Goal: Information Seeking & Learning: Understand process/instructions

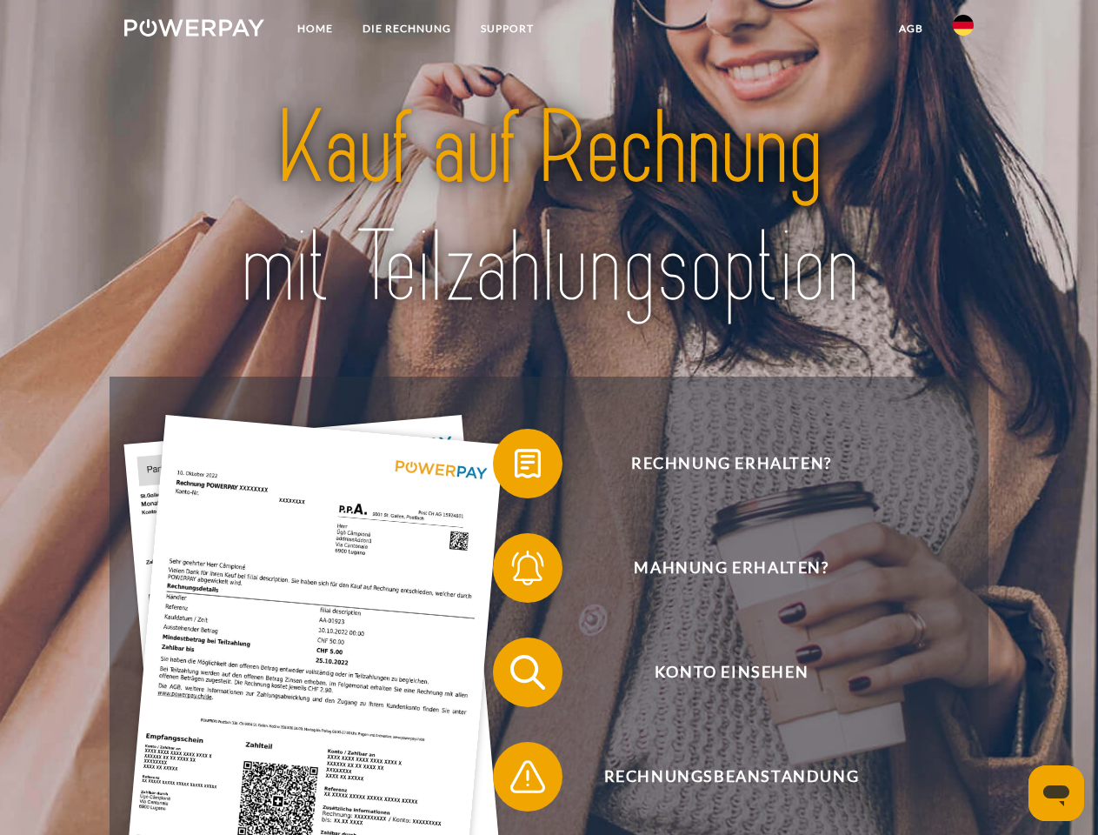
click at [194, 30] on img at bounding box center [194, 27] width 140 height 17
click at [963, 30] on img at bounding box center [963, 25] width 21 height 21
click at [910, 29] on link "agb" at bounding box center [911, 28] width 54 height 31
click at [515, 467] on span at bounding box center [501, 463] width 87 height 87
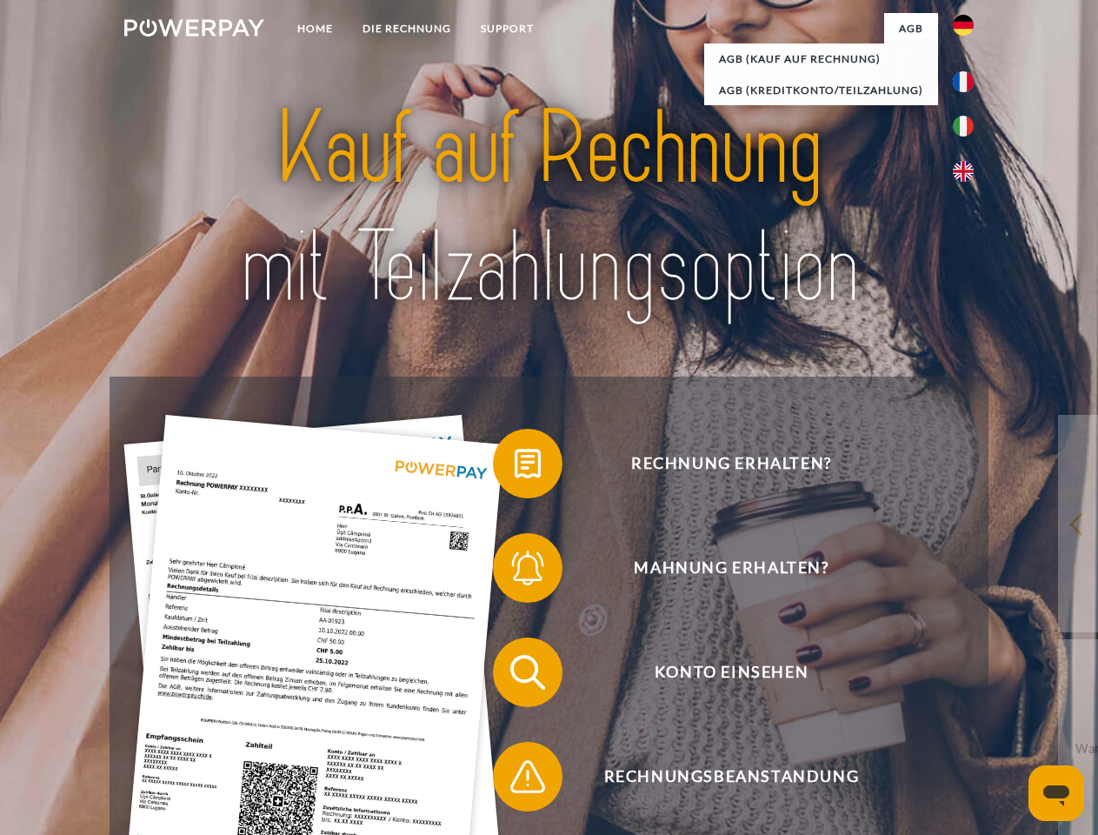
click at [515, 571] on span at bounding box center [501, 567] width 87 height 87
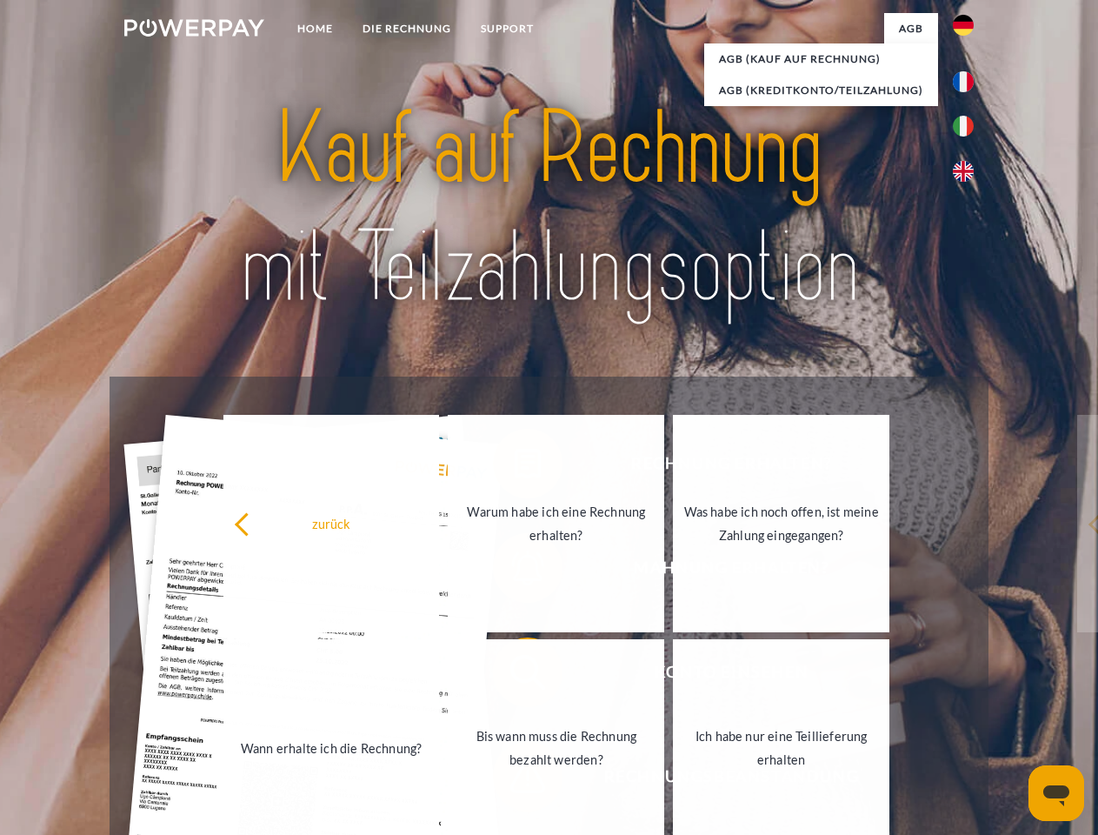
click at [515, 675] on link "Bis wann muss die Rechnung bezahlt werden?" at bounding box center [556, 747] width 216 height 217
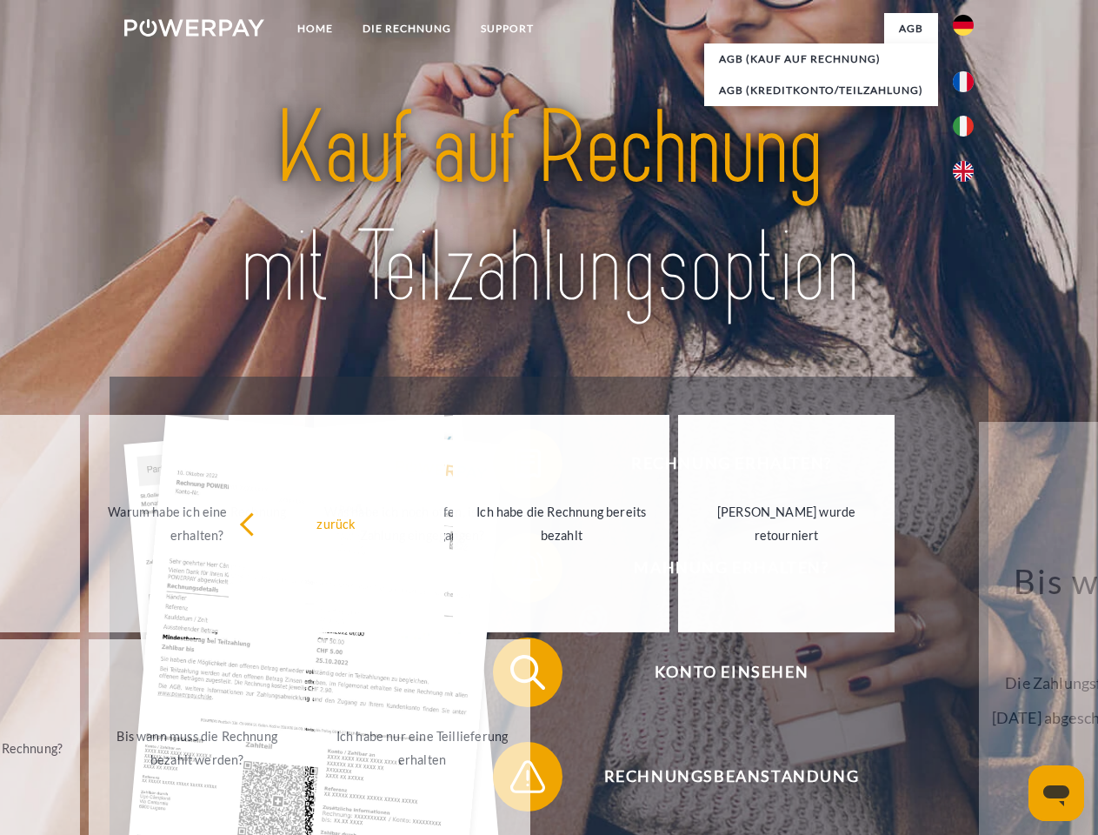
click at [515, 780] on span at bounding box center [501, 776] width 87 height 87
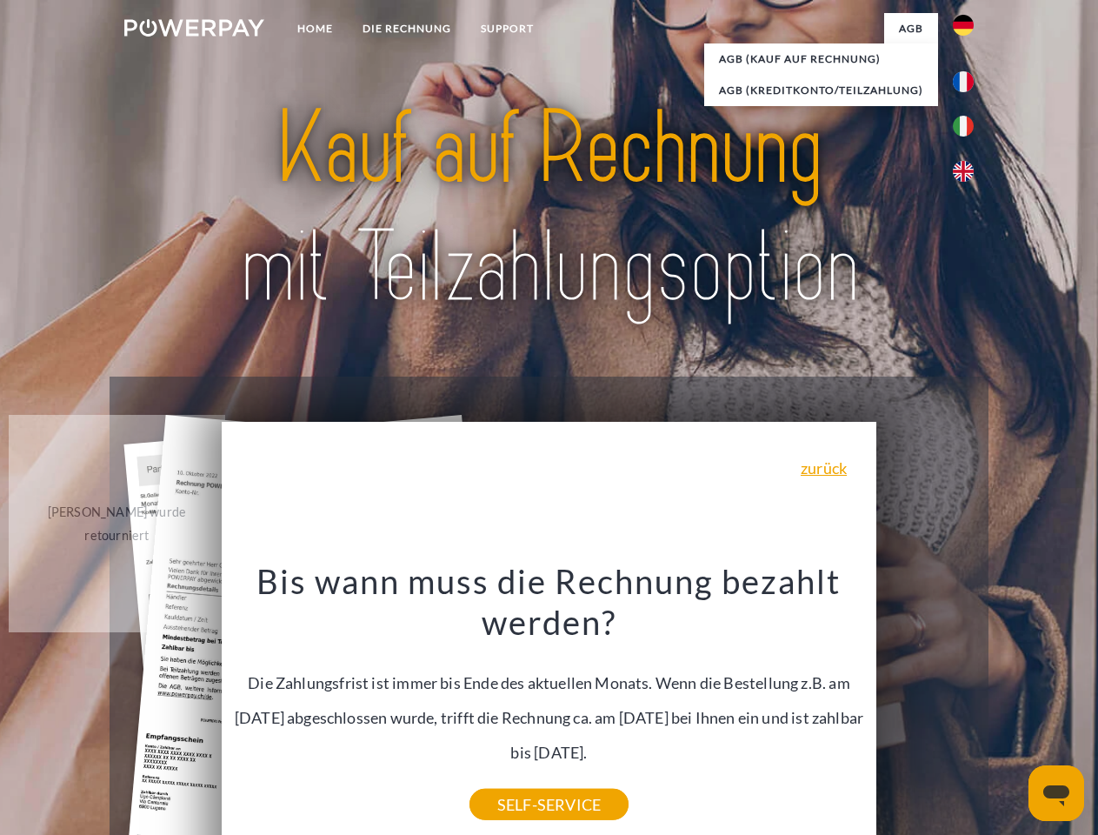
click at [1056, 793] on icon "Messaging-Fenster öffnen" at bounding box center [1056, 795] width 26 height 21
